Goal: Find specific page/section: Find specific page/section

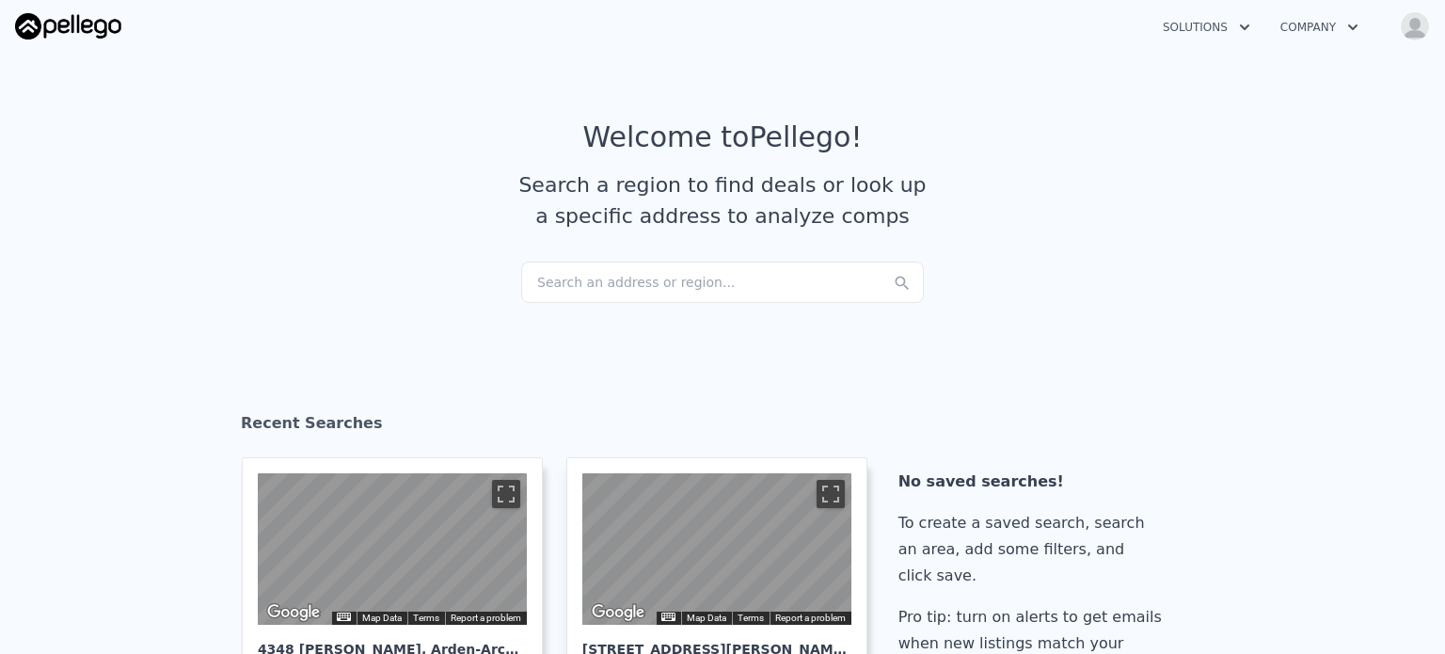
click at [656, 289] on div "Search an address or region..." at bounding box center [722, 281] width 403 height 41
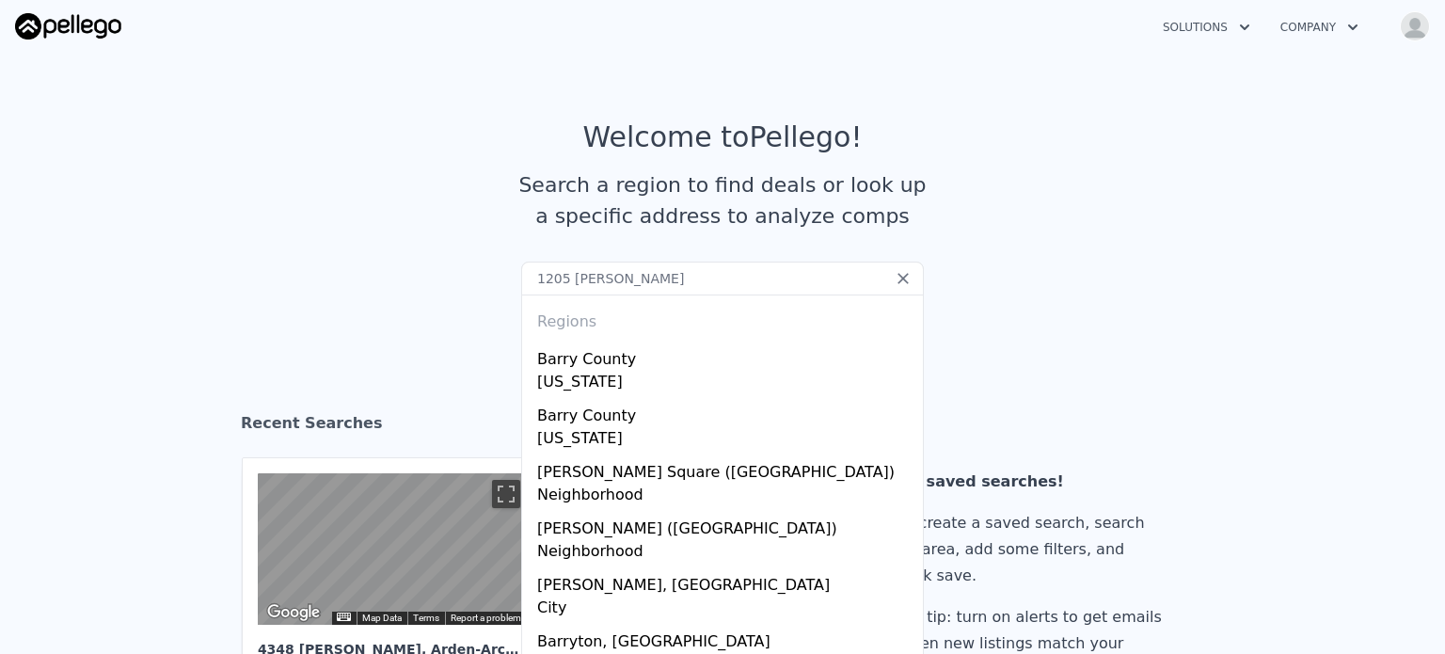
drag, startPoint x: 602, startPoint y: 281, endPoint x: 456, endPoint y: 271, distance: 146.2
click at [456, 271] on section "Welcome to Pellego ! Search a region to find deals or look up a specific addres…" at bounding box center [722, 191] width 1445 height 292
paste input "Barry Rd, Kneeland, CA 95549"
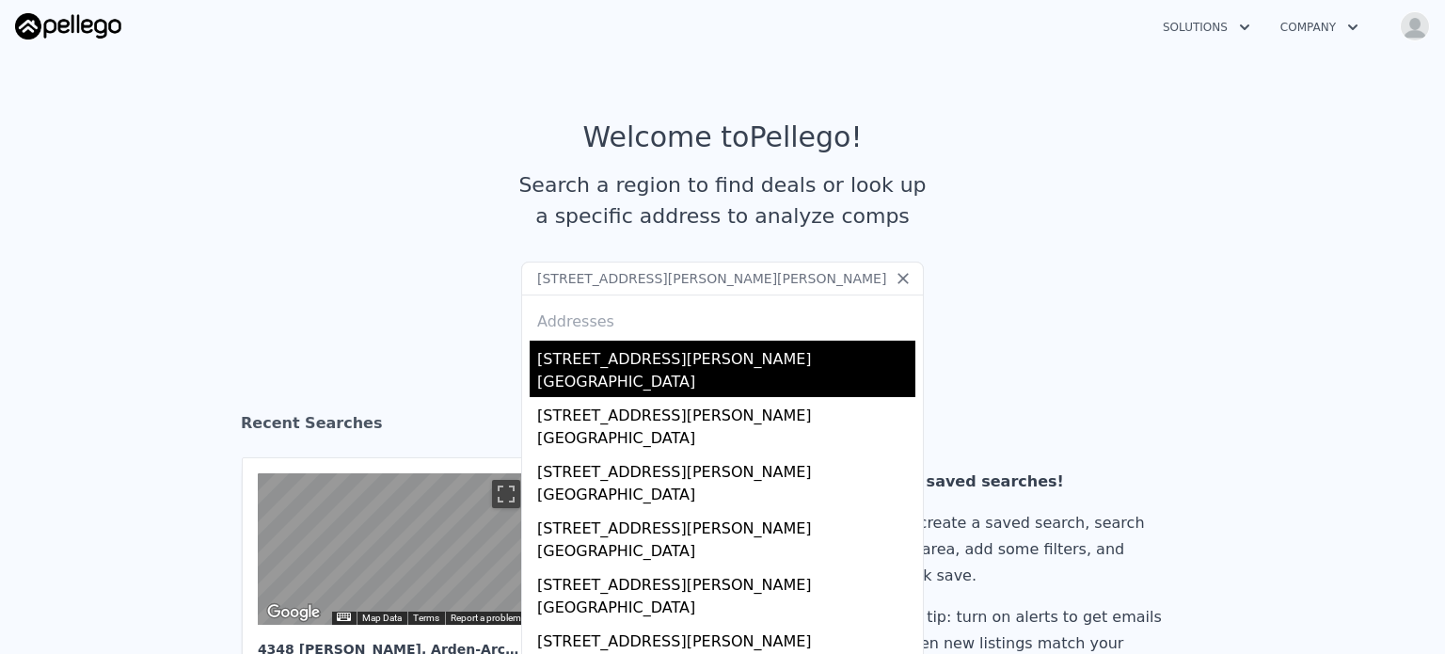
type input "1205 Barry Rd, Kneeland, CA 95549"
click at [719, 372] on div "Humboldt County, CA 95549" at bounding box center [726, 384] width 378 height 26
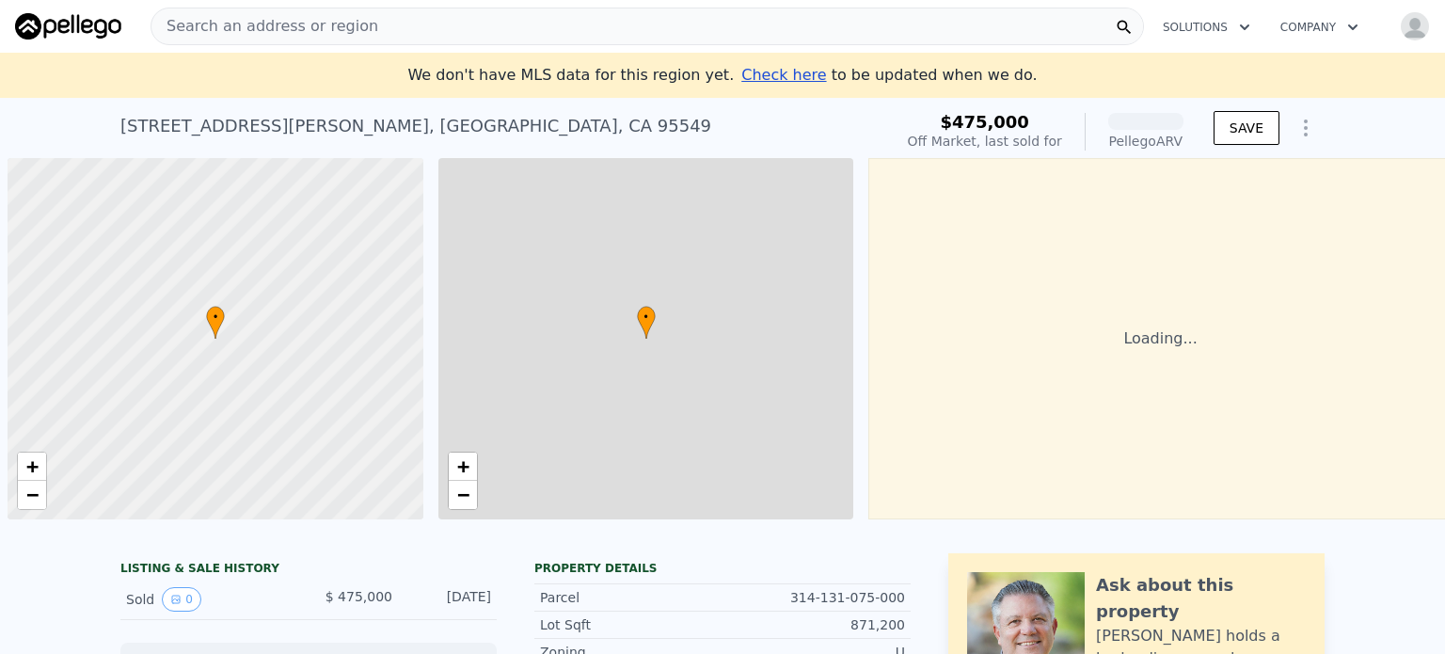
scroll to position [0, 8]
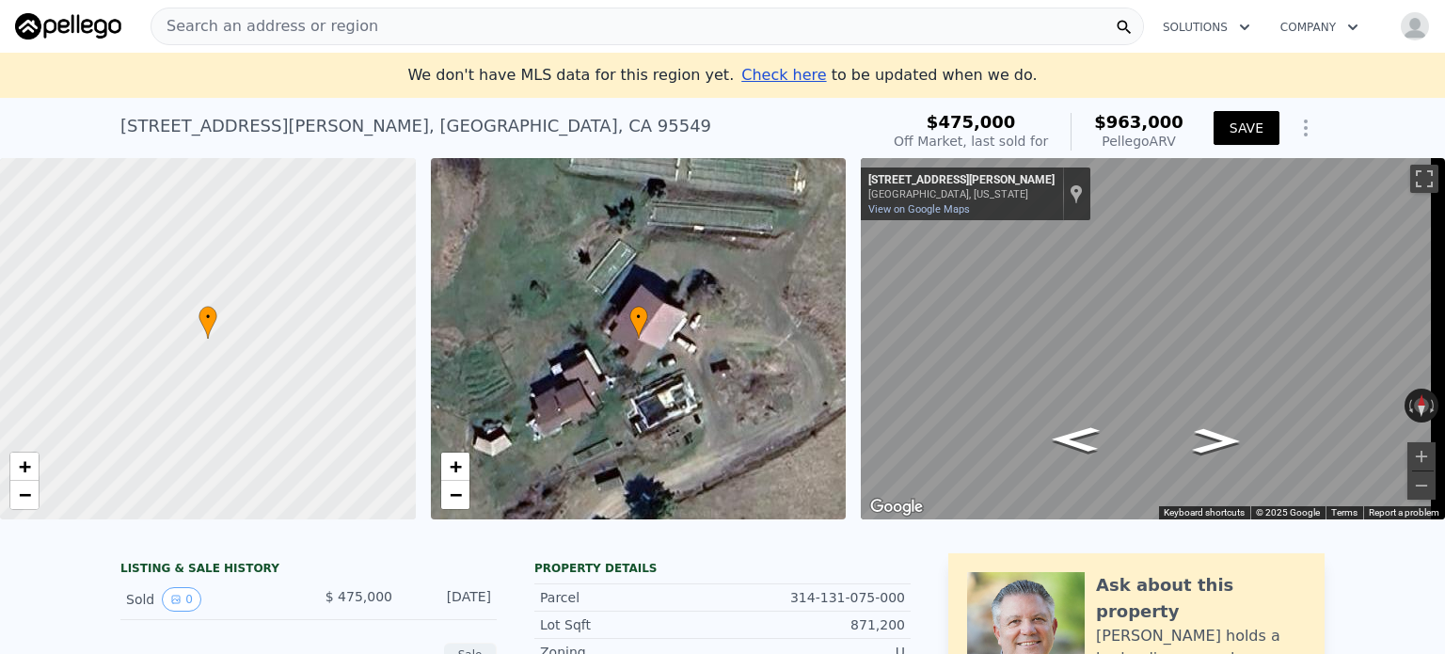
click at [1255, 124] on button "SAVE" at bounding box center [1246, 128] width 66 height 34
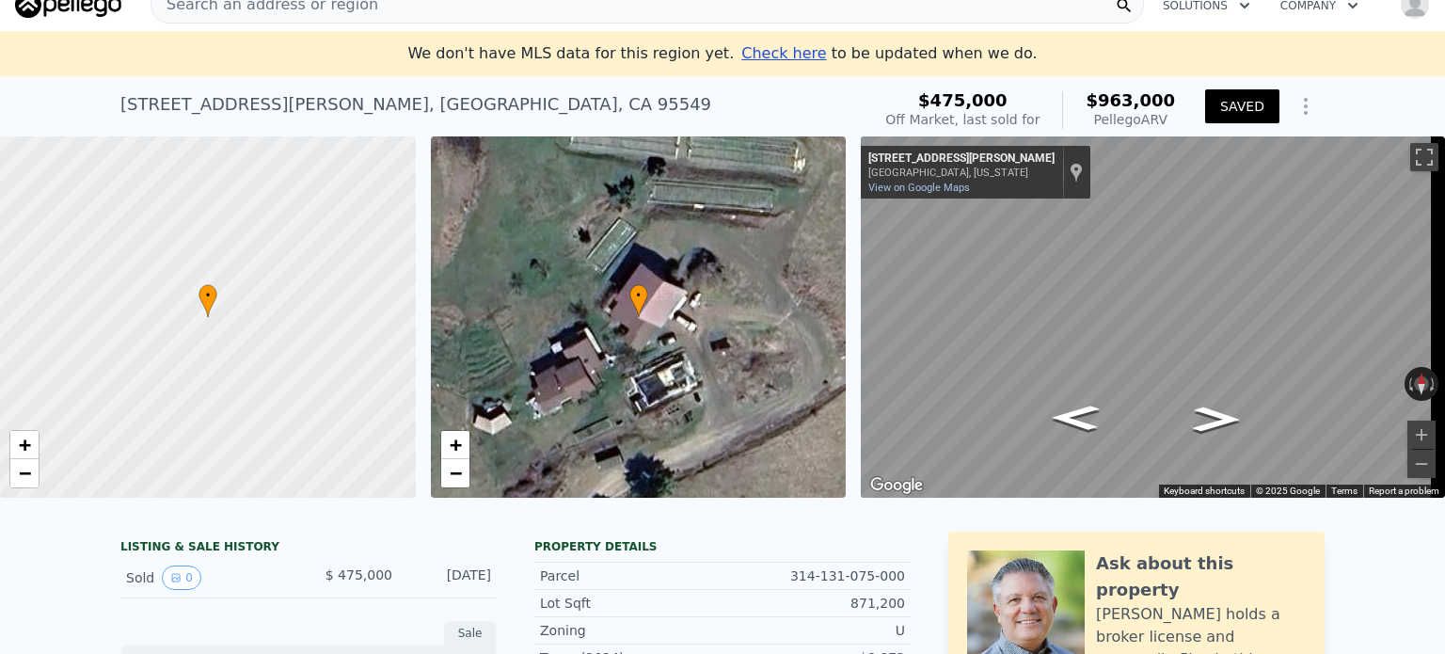
scroll to position [0, 0]
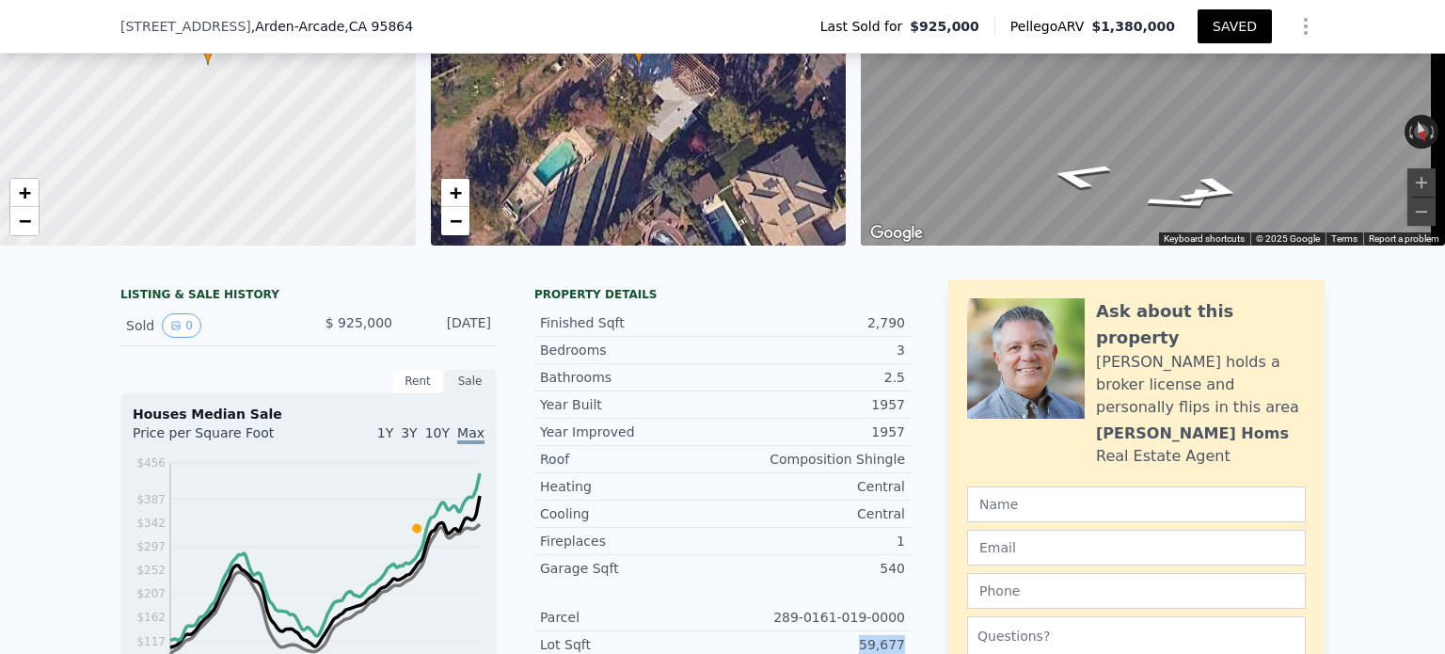
scroll to position [7, 0]
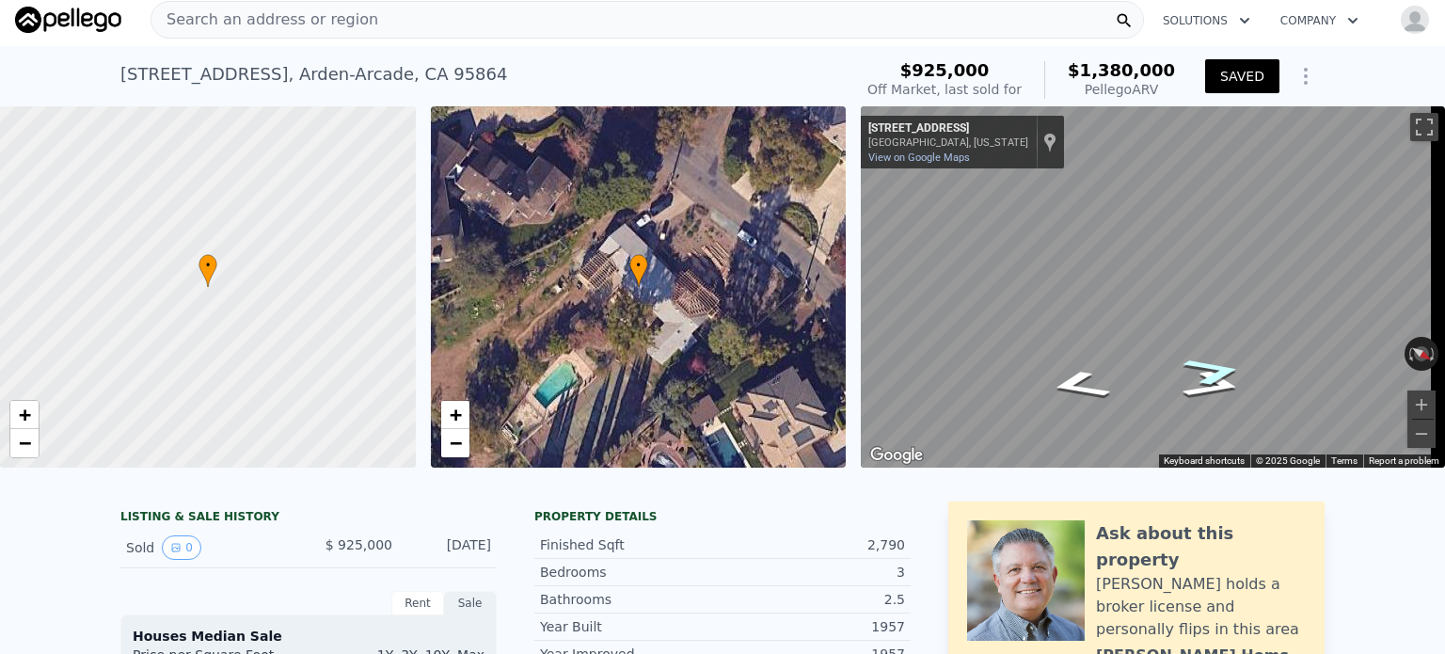
click at [1211, 372] on icon "Go Northwest, Mariemont Ave" at bounding box center [1213, 370] width 113 height 43
click at [1392, 356] on div "← Move left → Move right ↑ Move up ↓ Move down + Zoom in - Zoom out [STREET_ADD…" at bounding box center [1153, 286] width 584 height 361
click at [1087, 373] on icon "Go Southeast, Mariemont Ave" at bounding box center [1083, 365] width 126 height 46
click at [1201, 390] on icon "Go Northwest, Mariemont Ave" at bounding box center [1209, 386] width 126 height 46
click at [1067, 373] on icon "Go Southeast, Mariemont Ave" at bounding box center [1083, 365] width 126 height 46
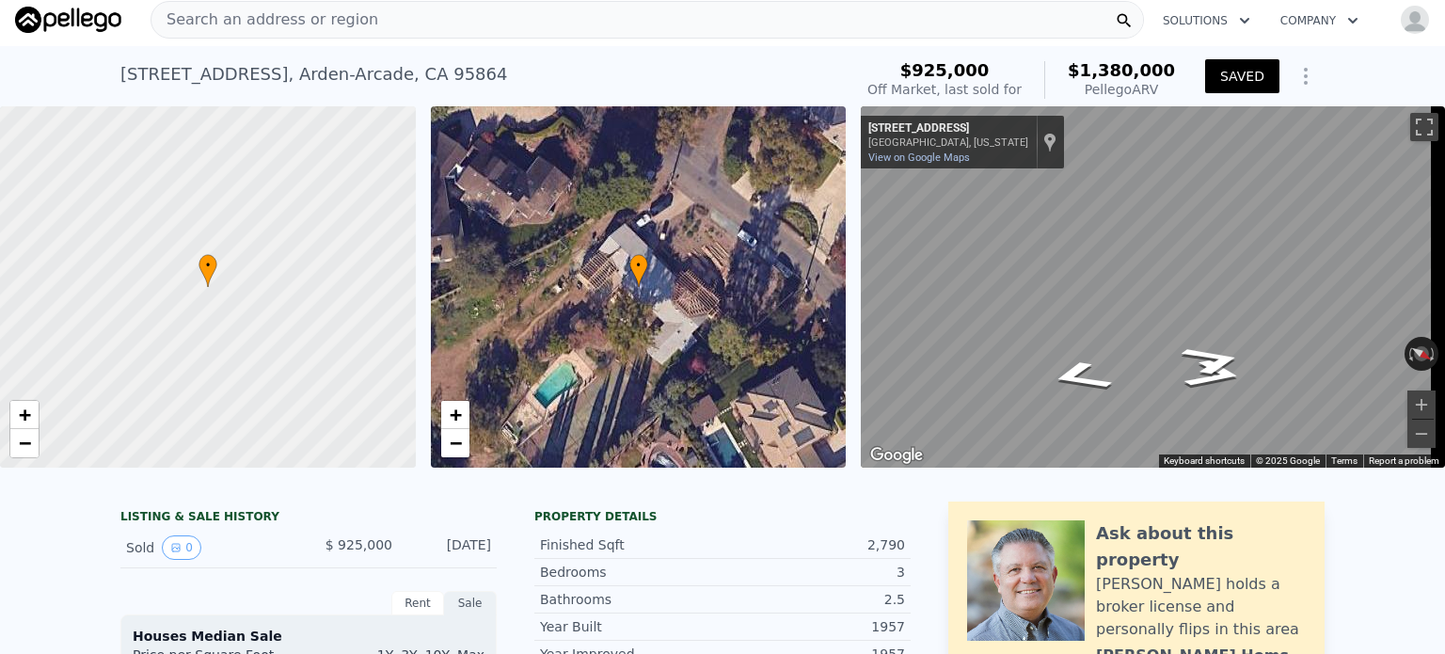
click at [828, 259] on div "• + − • + − ← Move left → Move right ↑ Move up ↓ Move down + Zoom in - Zoom out…" at bounding box center [722, 286] width 1445 height 361
click at [1216, 369] on icon "Go Northwest, Mariemont Ave" at bounding box center [1216, 370] width 91 height 40
click at [1075, 372] on icon "Go Southeast, Mariemont Ave" at bounding box center [1075, 373] width 91 height 40
click at [1354, 353] on div "← Move left → Move right ↑ Move up ↓ Move down + Zoom in - Zoom out [STREET_ADD…" at bounding box center [1153, 286] width 584 height 361
click at [1315, 182] on div "← Move left → Move right ↑ Move up ↓ Move down + Zoom in - Zoom out [STREET_ADD…" at bounding box center [1153, 286] width 584 height 361
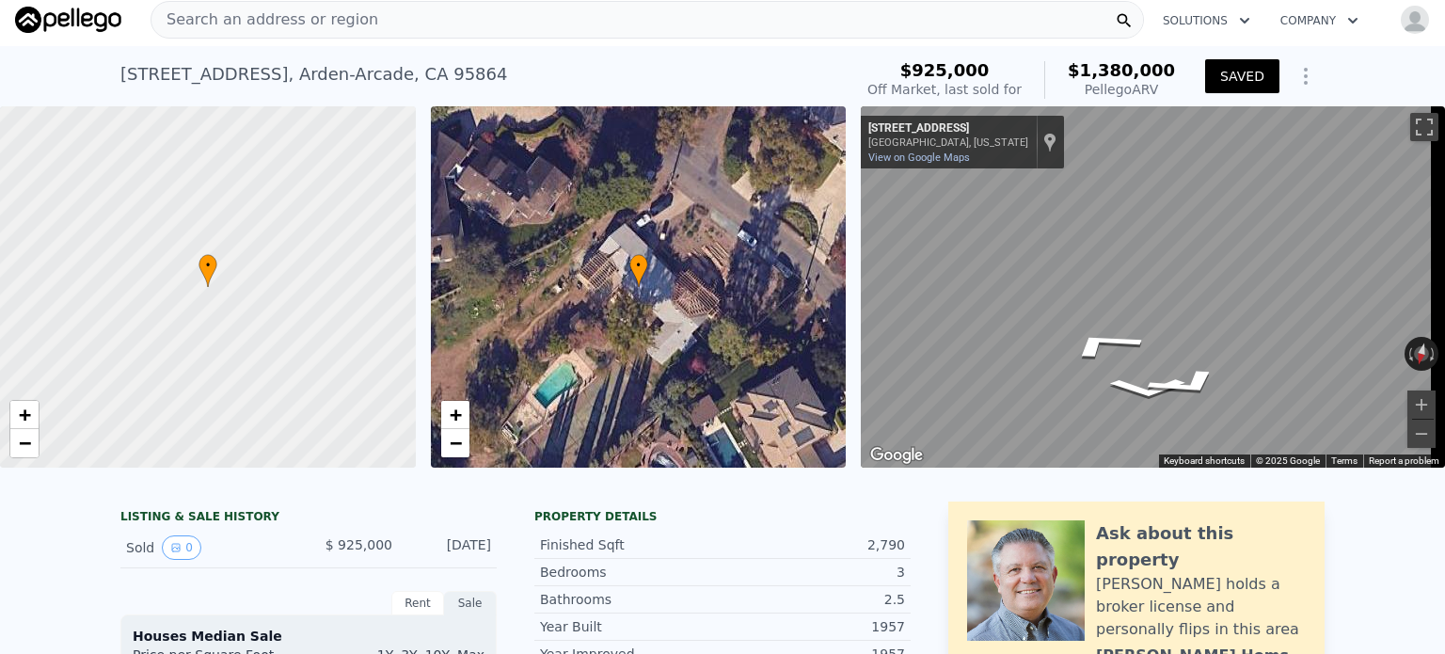
drag, startPoint x: 987, startPoint y: 115, endPoint x: 790, endPoint y: 300, distance: 270.1
click at [790, 300] on div "• + − • + − ← Move left → Move right ↑ Move up ↓ Move down + Zoom in - Zoom out…" at bounding box center [722, 286] width 1445 height 361
click at [834, 288] on div "• + − • + − ← Move left → Move right ↑ Move up ↓ Move down + Zoom in - Zoom out…" at bounding box center [722, 286] width 1445 height 361
